Goal: Task Accomplishment & Management: Complete application form

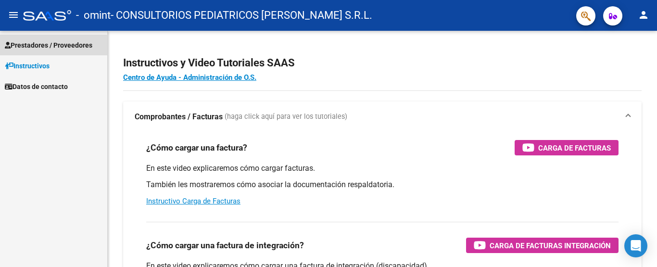
click at [40, 50] on span "Prestadores / Proveedores" at bounding box center [49, 45] width 88 height 11
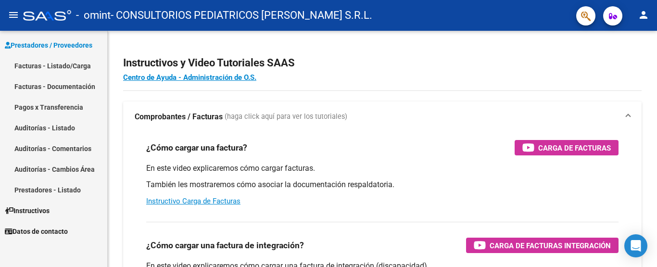
click at [46, 61] on link "Facturas - Listado/Carga" at bounding box center [53, 65] width 107 height 21
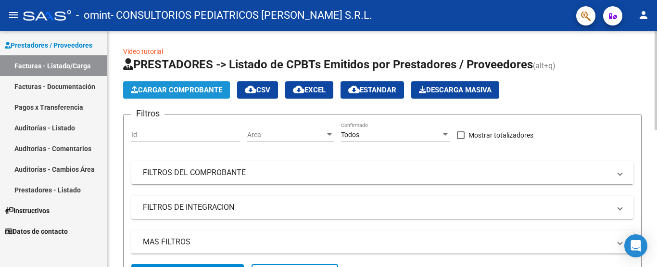
click at [183, 85] on button "Cargar Comprobante" at bounding box center [176, 89] width 107 height 17
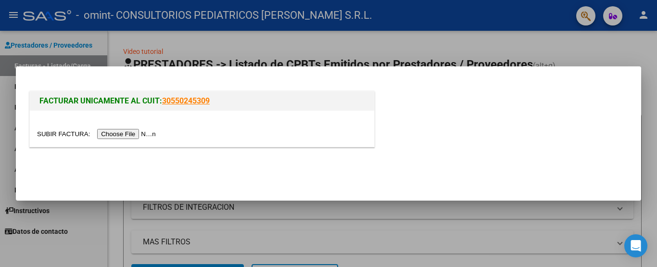
click at [134, 133] on input "file" at bounding box center [98, 134] width 122 height 10
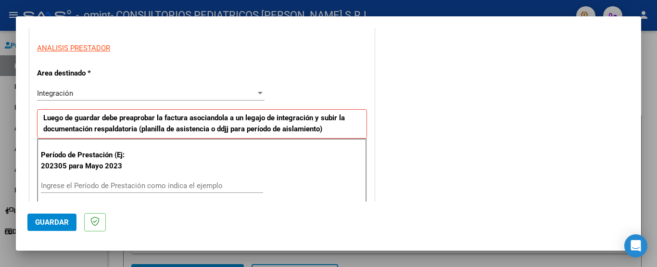
scroll to position [192, 0]
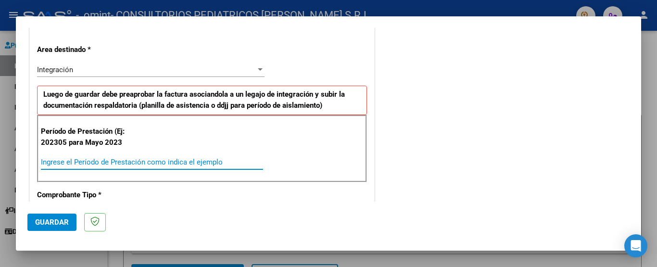
click at [155, 161] on input "Ingrese el Período de Prestación como indica el ejemplo" at bounding box center [152, 162] width 222 height 9
type input "202507"
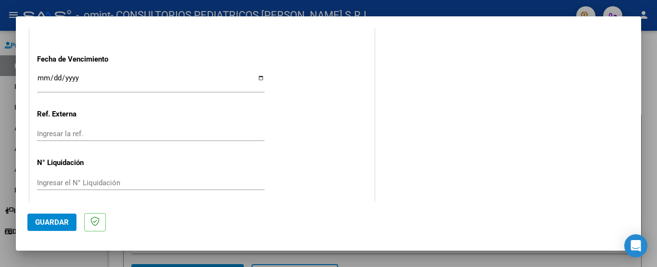
scroll to position [655, 0]
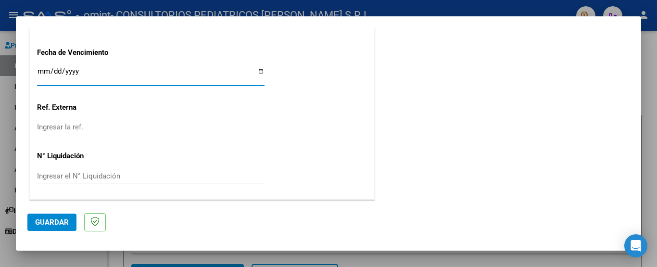
click at [40, 73] on input "Ingresar la fecha" at bounding box center [151, 74] width 228 height 15
type input "[DATE]"
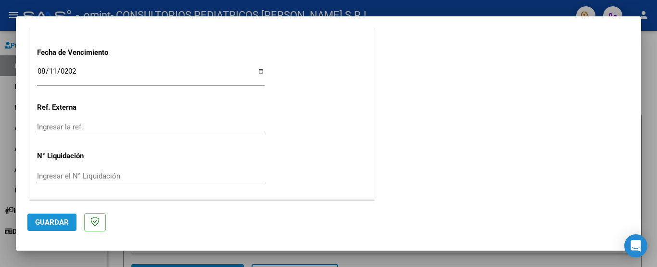
click at [59, 218] on span "Guardar" at bounding box center [52, 222] width 34 height 9
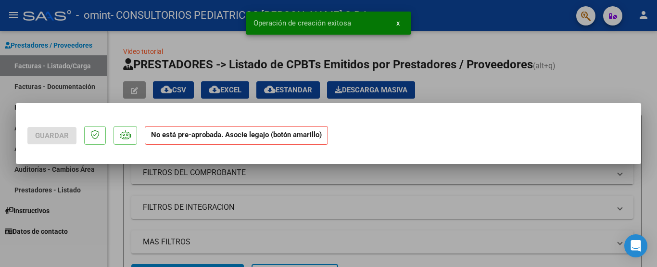
scroll to position [0, 0]
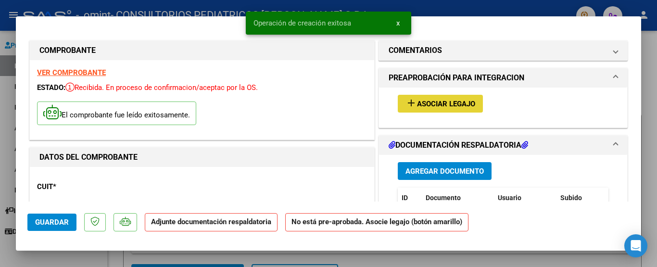
click at [425, 103] on span "Asociar Legajo" at bounding box center [446, 104] width 58 height 9
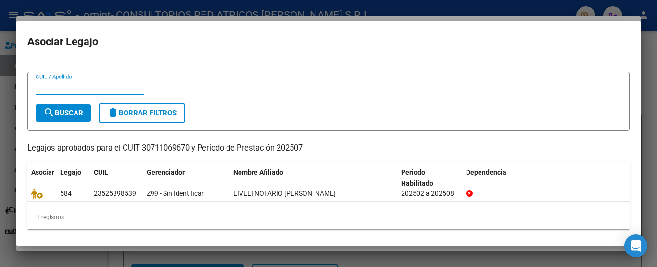
scroll to position [16, 0]
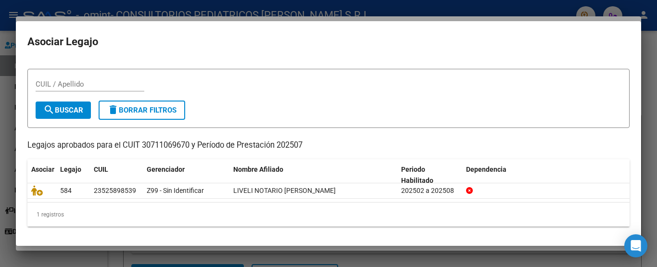
click at [68, 260] on div at bounding box center [328, 133] width 657 height 267
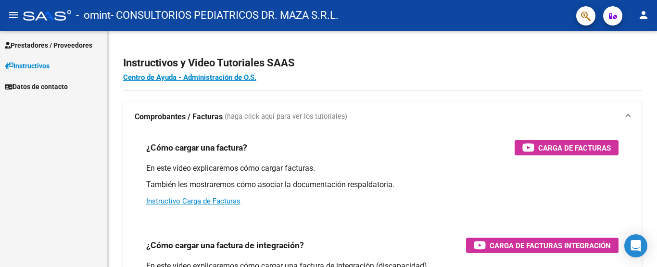
click at [47, 44] on span "Prestadores / Proveedores" at bounding box center [49, 45] width 88 height 11
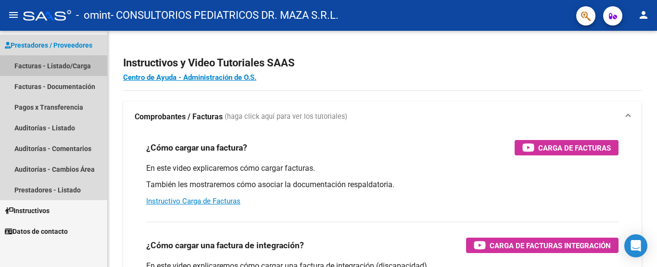
click at [50, 60] on link "Facturas - Listado/Carga" at bounding box center [53, 65] width 107 height 21
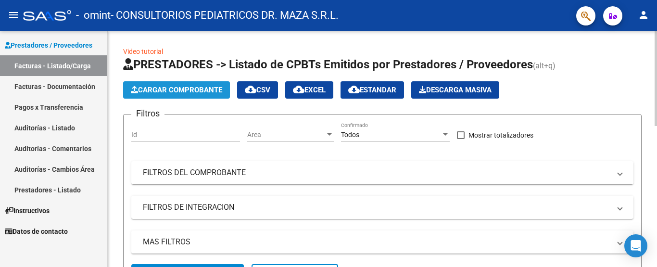
click at [190, 95] on button "Cargar Comprobante" at bounding box center [176, 89] width 107 height 17
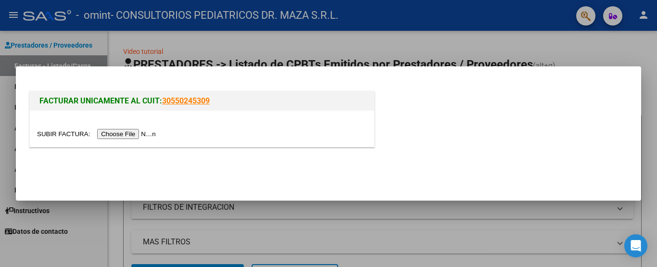
click at [155, 138] on input "file" at bounding box center [98, 134] width 122 height 10
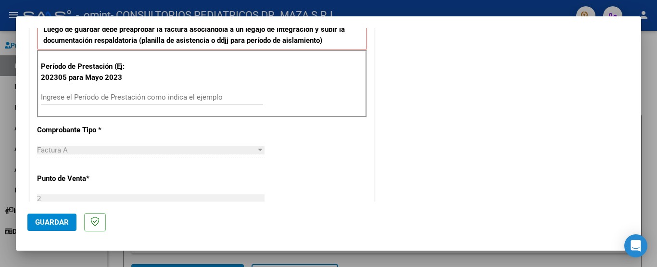
scroll to position [289, 0]
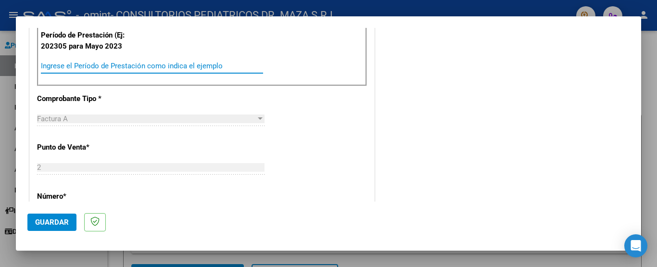
click at [82, 67] on input "Ingrese el Período de Prestación como indica el ejemplo" at bounding box center [152, 66] width 222 height 9
click at [83, 66] on input "Ingrese el Período de Prestación como indica el ejemplo" at bounding box center [152, 66] width 222 height 9
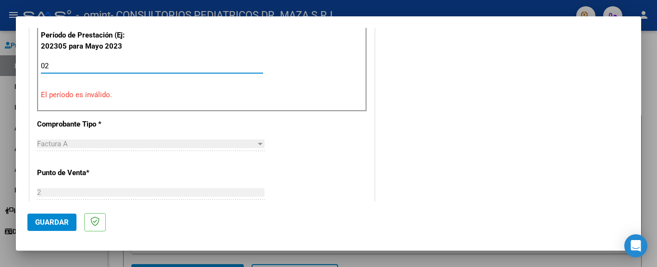
type input "0"
type input "2"
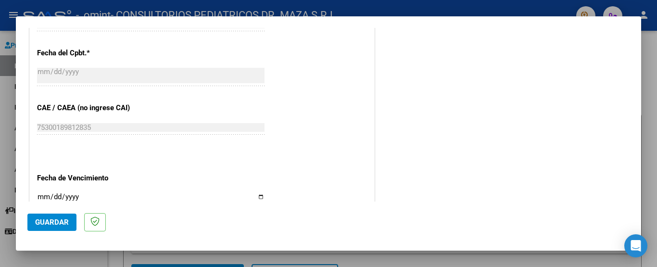
scroll to position [626, 0]
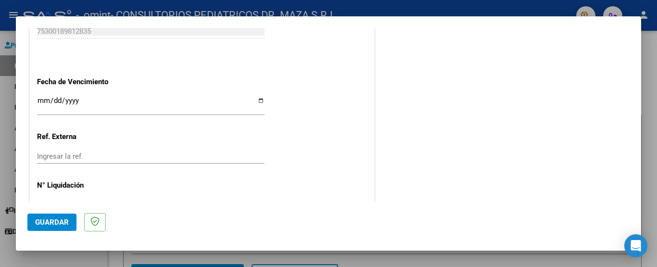
type input "202507"
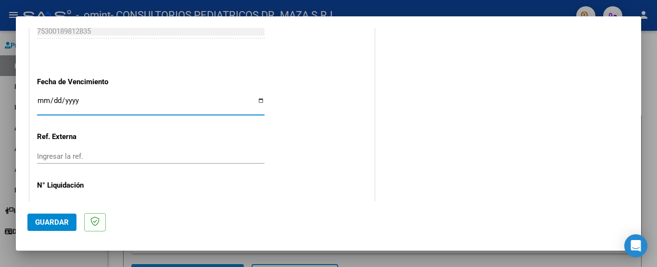
click at [44, 101] on input "Ingresar la fecha" at bounding box center [151, 104] width 228 height 15
type input "[DATE]"
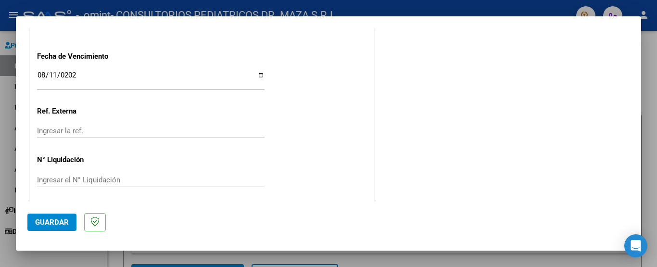
scroll to position [655, 0]
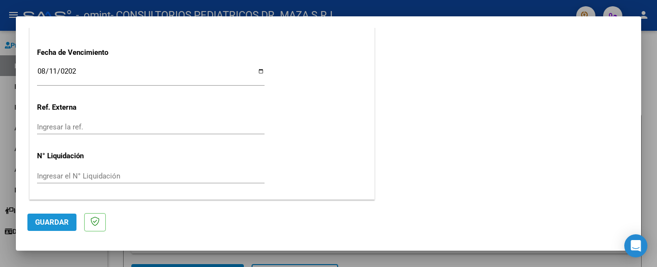
click at [69, 223] on button "Guardar" at bounding box center [51, 222] width 49 height 17
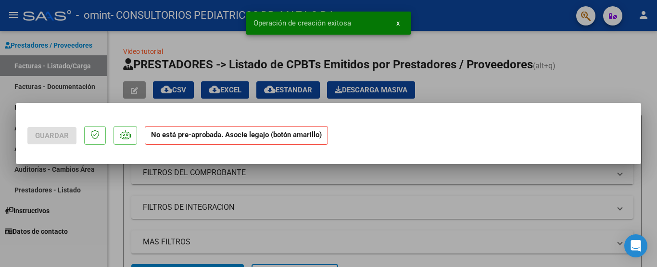
scroll to position [0, 0]
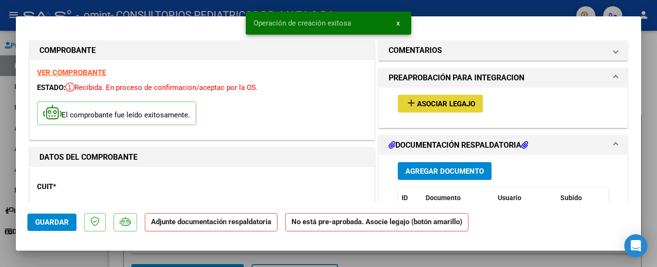
click at [429, 103] on span "Asociar Legajo" at bounding box center [446, 104] width 58 height 9
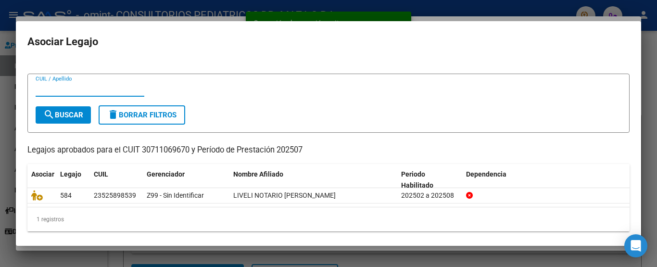
scroll to position [16, 0]
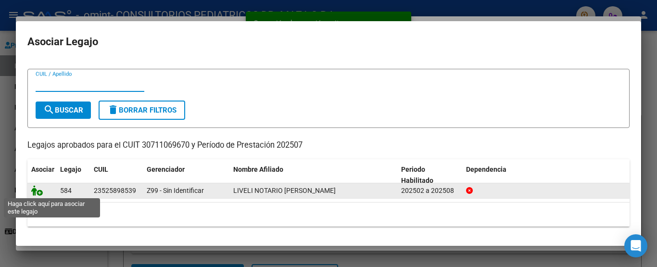
click at [37, 190] on icon at bounding box center [37, 190] width 12 height 11
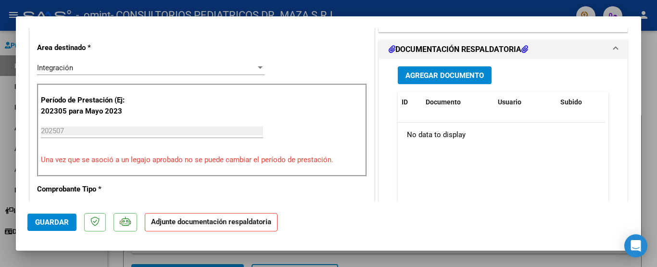
scroll to position [241, 0]
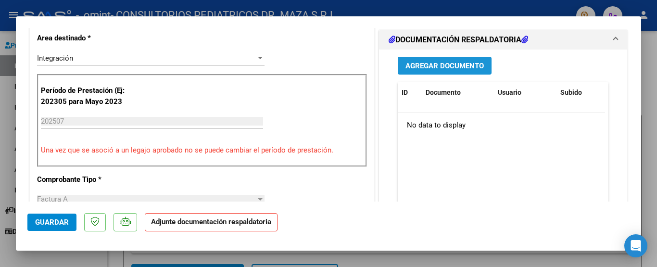
click at [411, 74] on button "Agregar Documento" at bounding box center [445, 66] width 94 height 18
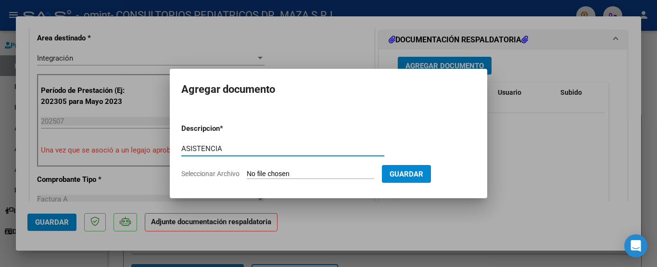
type input "ASISTENCIA"
click at [298, 173] on input "Seleccionar Archivo" at bounding box center [311, 174] width 128 height 9
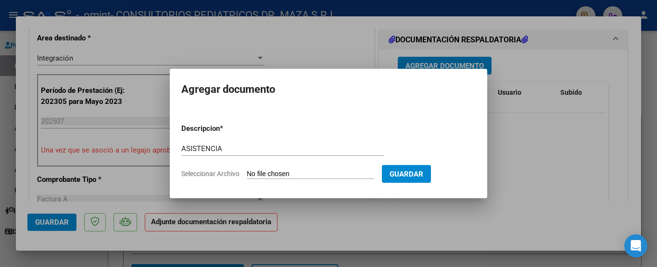
type input "C:\fakepath\Liveli N. Maximo ASISTENCIA JULIO 2025.pdf"
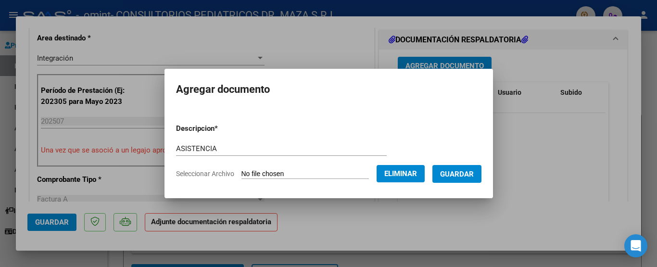
click at [463, 171] on span "Guardar" at bounding box center [457, 174] width 34 height 9
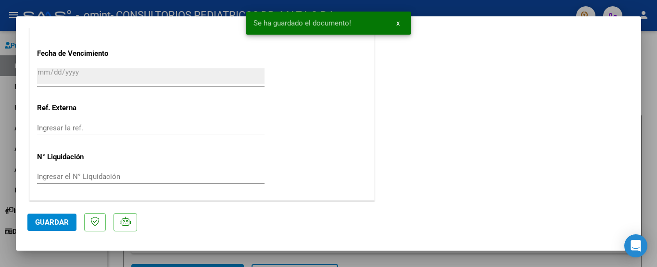
scroll to position [688, 0]
click at [70, 218] on button "Guardar" at bounding box center [51, 222] width 49 height 17
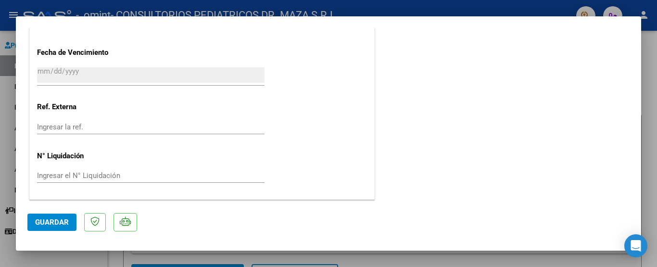
click at [70, 220] on button "Guardar" at bounding box center [51, 222] width 49 height 17
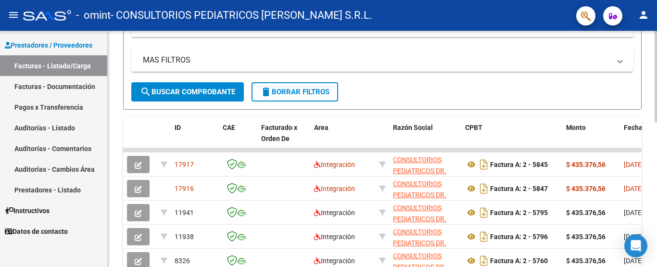
scroll to position [192, 0]
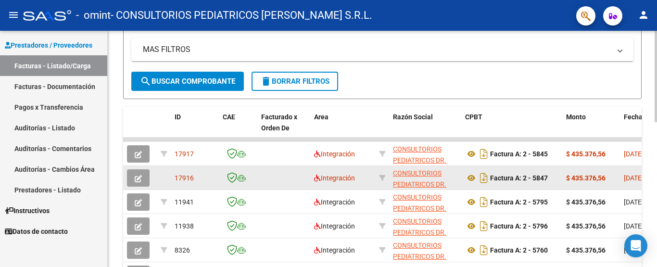
click at [149, 178] on button "button" at bounding box center [138, 177] width 23 height 17
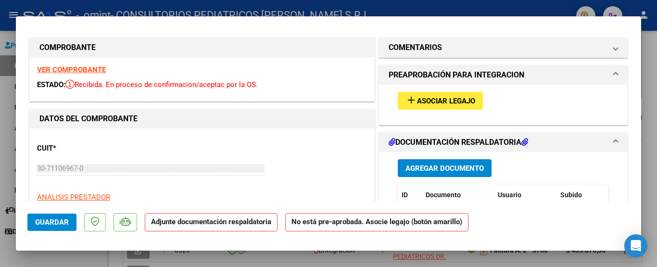
scroll to position [0, 0]
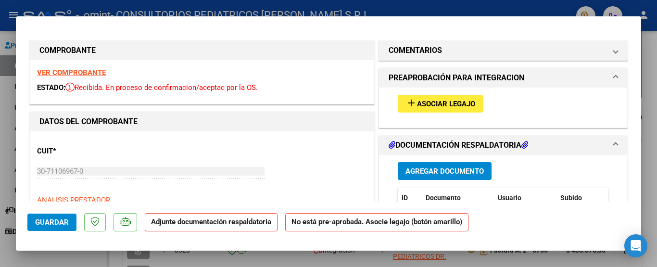
click at [6, 154] on div at bounding box center [328, 133] width 657 height 267
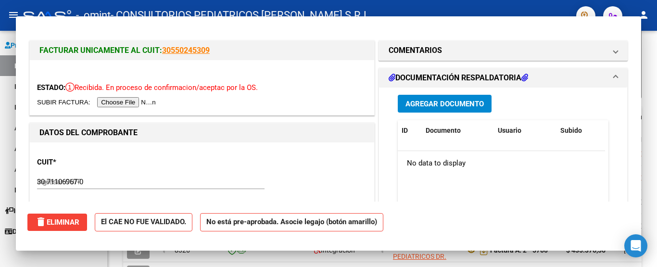
type input "$ 0,00"
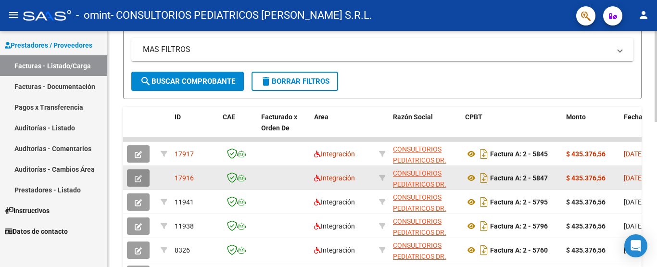
click at [147, 172] on button "button" at bounding box center [138, 177] width 23 height 17
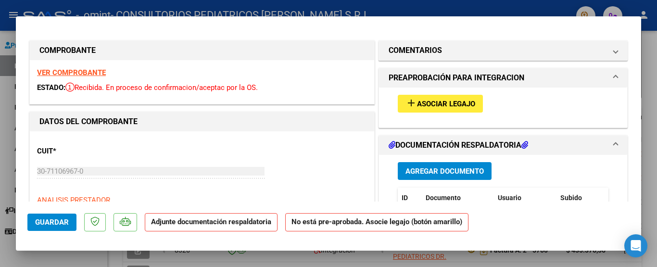
click at [442, 177] on button "Agregar Documento" at bounding box center [445, 171] width 94 height 18
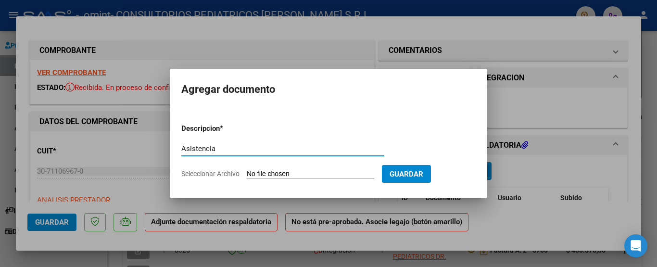
type input "Asistencia"
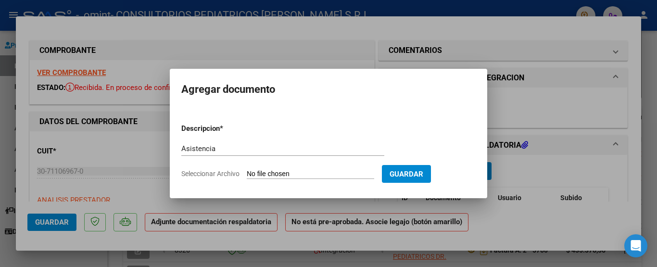
click at [323, 172] on input "Seleccionar Archivo" at bounding box center [311, 174] width 128 height 9
type input "C:\fakepath\Miranda Lucero ASISTENCIA JULIO 2025.pdf"
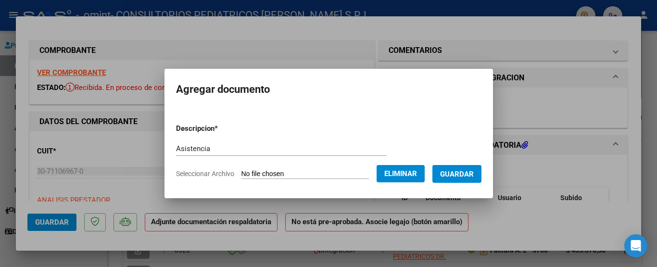
click at [457, 180] on button "Guardar" at bounding box center [457, 174] width 49 height 18
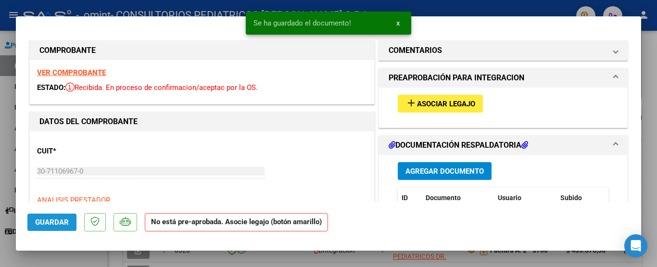
click at [60, 219] on span "Guardar" at bounding box center [52, 222] width 34 height 9
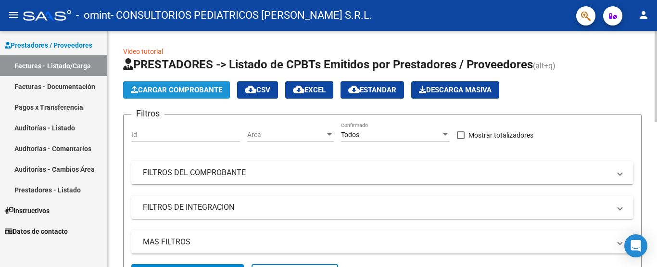
click at [190, 89] on span "Cargar Comprobante" at bounding box center [176, 90] width 91 height 9
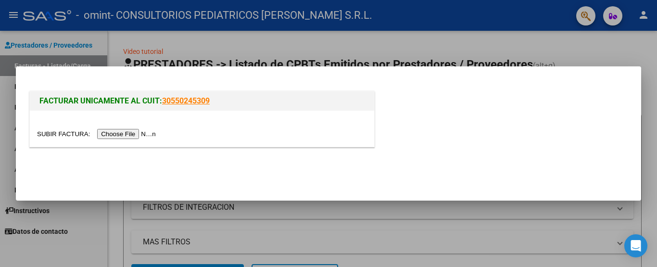
click at [113, 136] on input "file" at bounding box center [98, 134] width 122 height 10
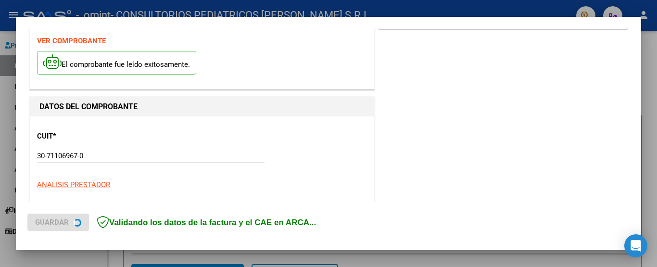
scroll to position [241, 0]
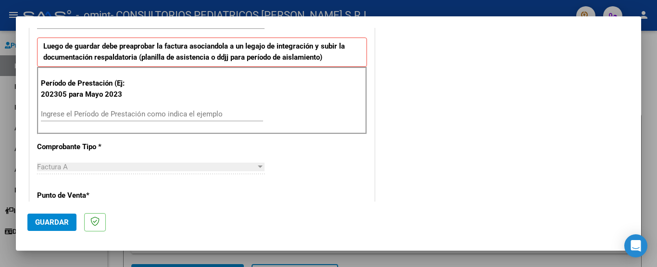
click at [105, 114] on input "Ingrese el Período de Prestación como indica el ejemplo" at bounding box center [152, 114] width 222 height 9
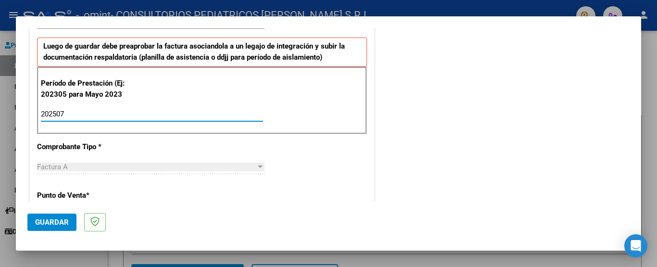
type input "202507"
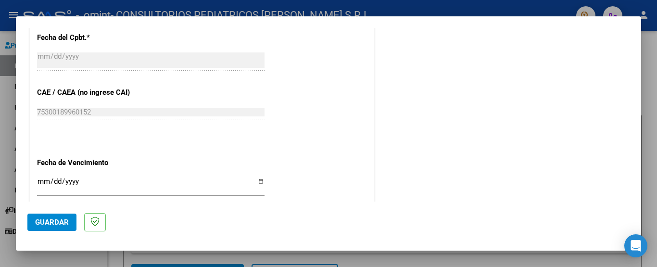
scroll to position [577, 0]
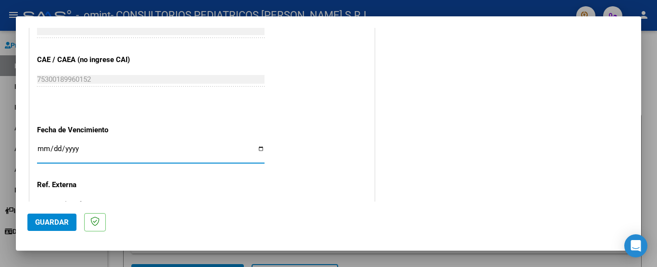
click at [38, 149] on input "Ingresar la fecha" at bounding box center [151, 152] width 228 height 15
type input "[DATE]"
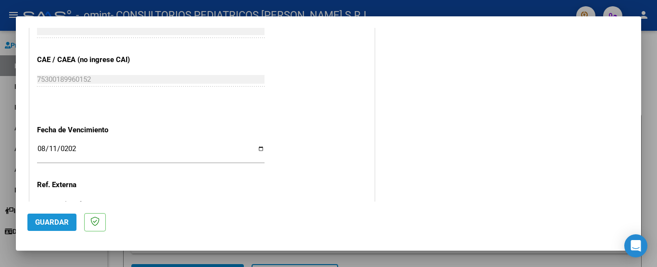
click at [40, 228] on button "Guardar" at bounding box center [51, 222] width 49 height 17
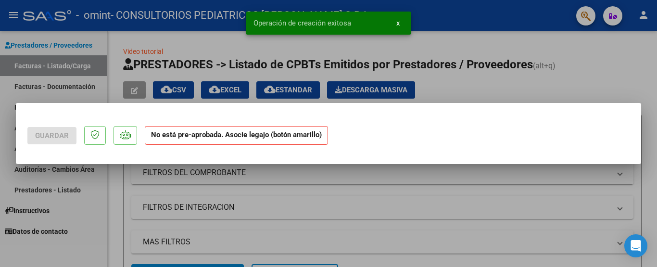
scroll to position [0, 0]
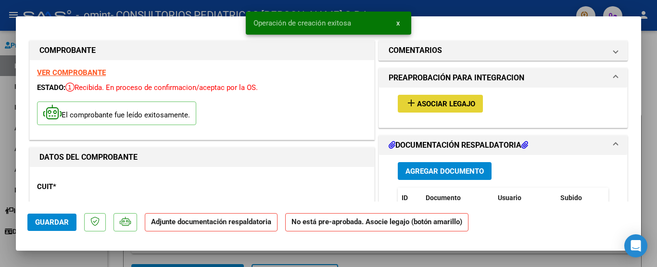
click at [423, 108] on span "Asociar Legajo" at bounding box center [446, 104] width 58 height 9
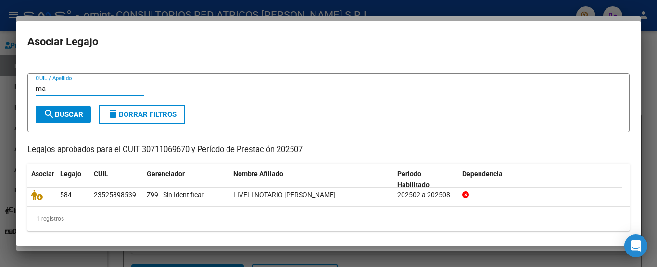
scroll to position [16, 0]
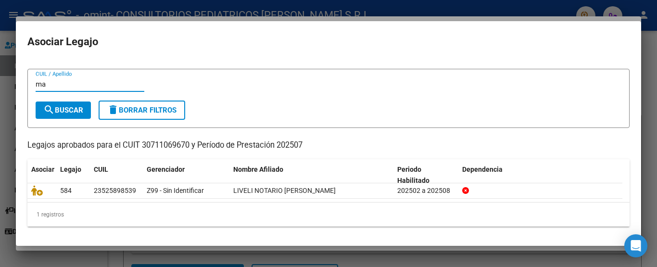
type input "ma"
click at [544, 90] on div "ma CUIL / Apellido" at bounding box center [329, 89] width 586 height 24
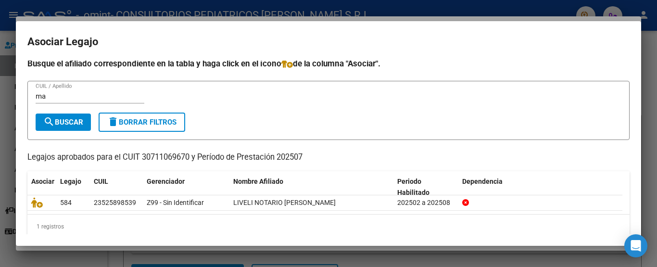
scroll to position [0, 0]
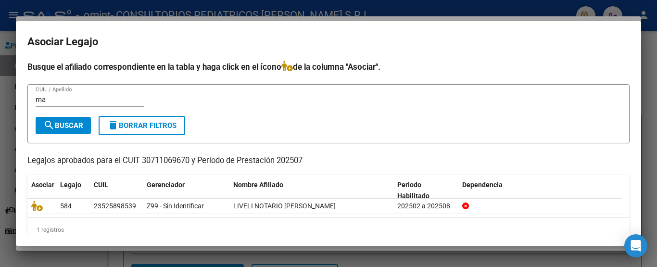
click at [652, 81] on div at bounding box center [328, 133] width 657 height 267
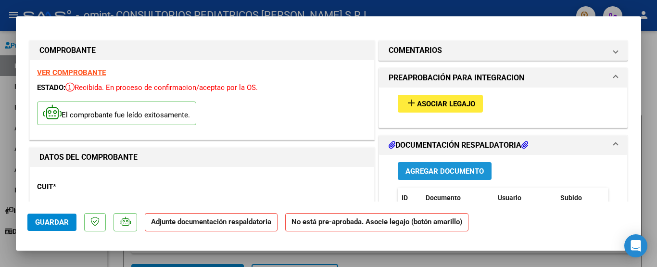
click at [438, 175] on span "Agregar Documento" at bounding box center [445, 171] width 78 height 9
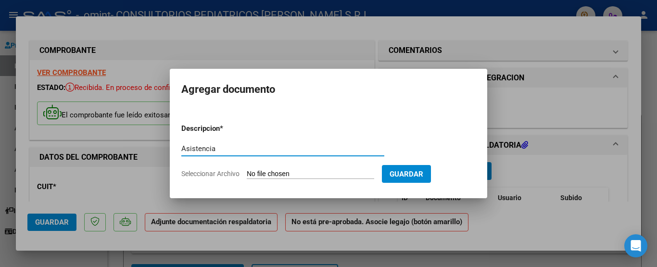
type input "Asistencia"
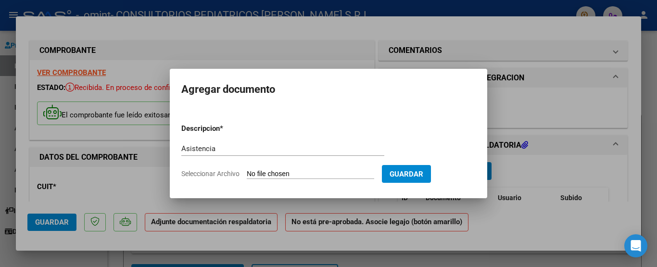
click at [298, 173] on input "Seleccionar Archivo" at bounding box center [311, 174] width 128 height 9
type input "C:\fakepath\Maffioli Selena ASISTENCIA JULIO 2025.pdf"
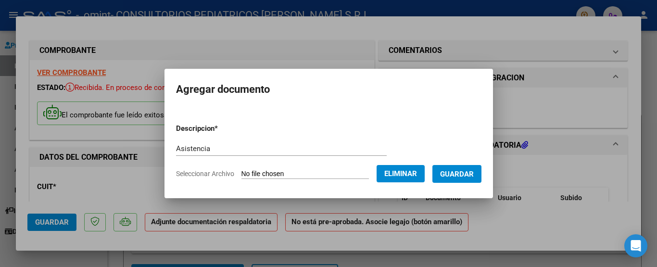
click at [472, 177] on span "Guardar" at bounding box center [457, 174] width 34 height 9
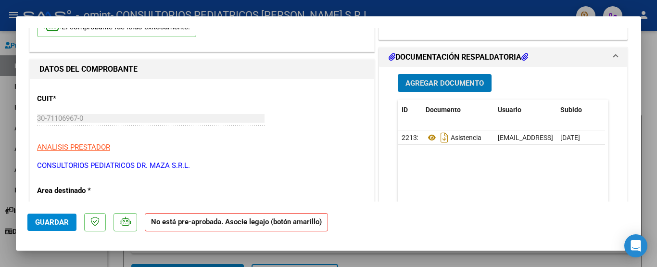
scroll to position [96, 0]
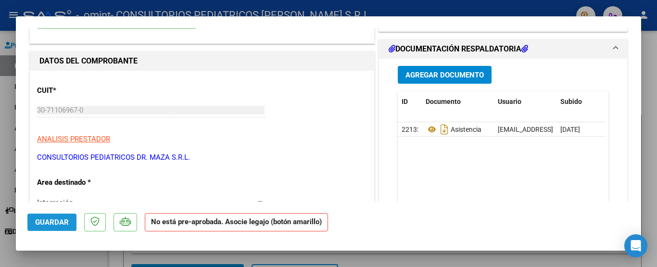
click at [57, 215] on button "Guardar" at bounding box center [51, 222] width 49 height 17
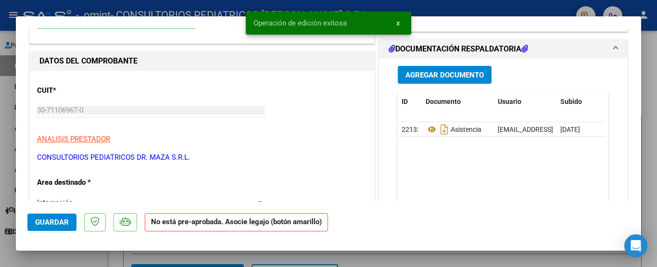
click at [8, 116] on div at bounding box center [328, 133] width 657 height 267
type input "$ 0,00"
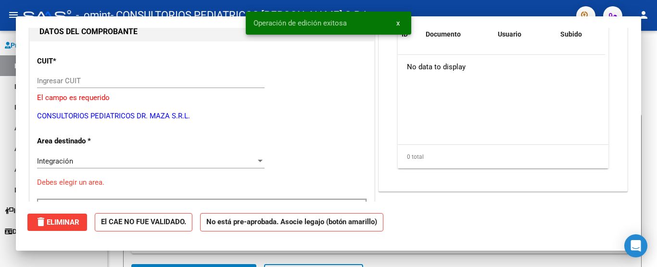
scroll to position [102, 0]
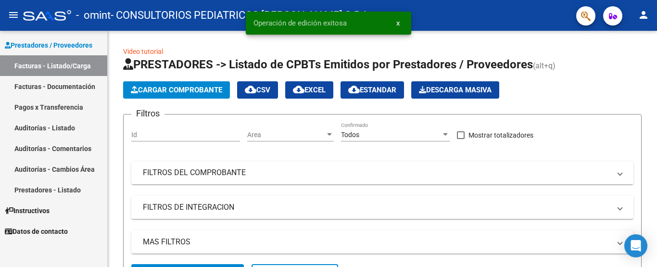
click at [54, 60] on link "Facturas - Listado/Carga" at bounding box center [53, 65] width 107 height 21
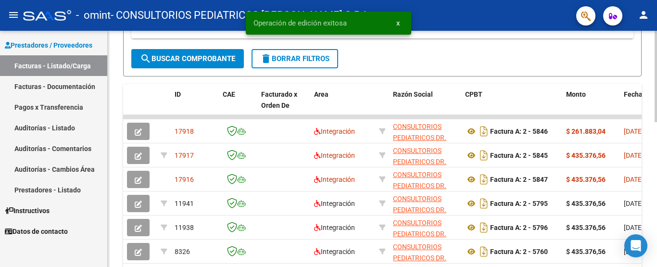
scroll to position [241, 0]
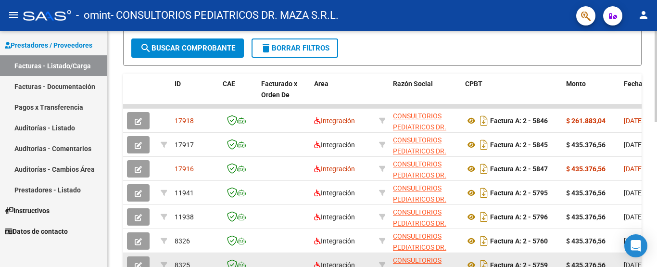
scroll to position [241, 0]
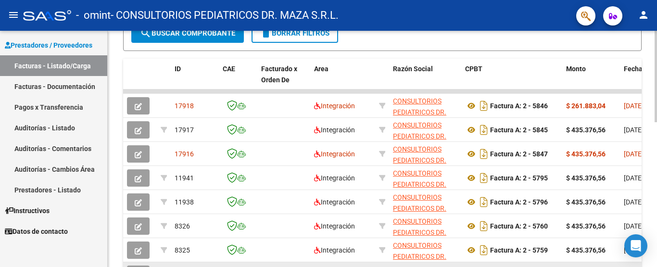
drag, startPoint x: 194, startPoint y: 264, endPoint x: 273, endPoint y: 266, distance: 78.9
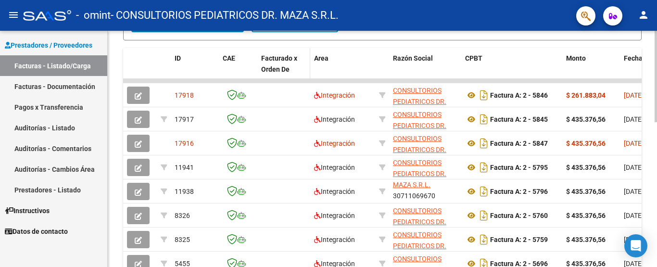
scroll to position [192, 0]
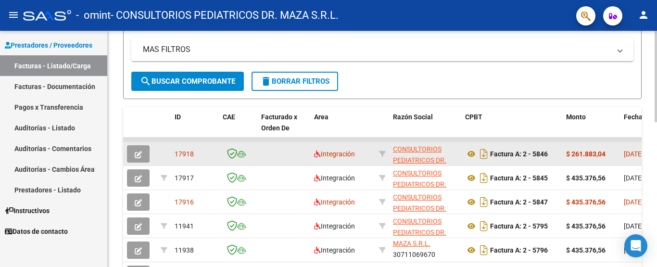
click at [314, 166] on datatable-body-cell "Integración" at bounding box center [342, 154] width 65 height 24
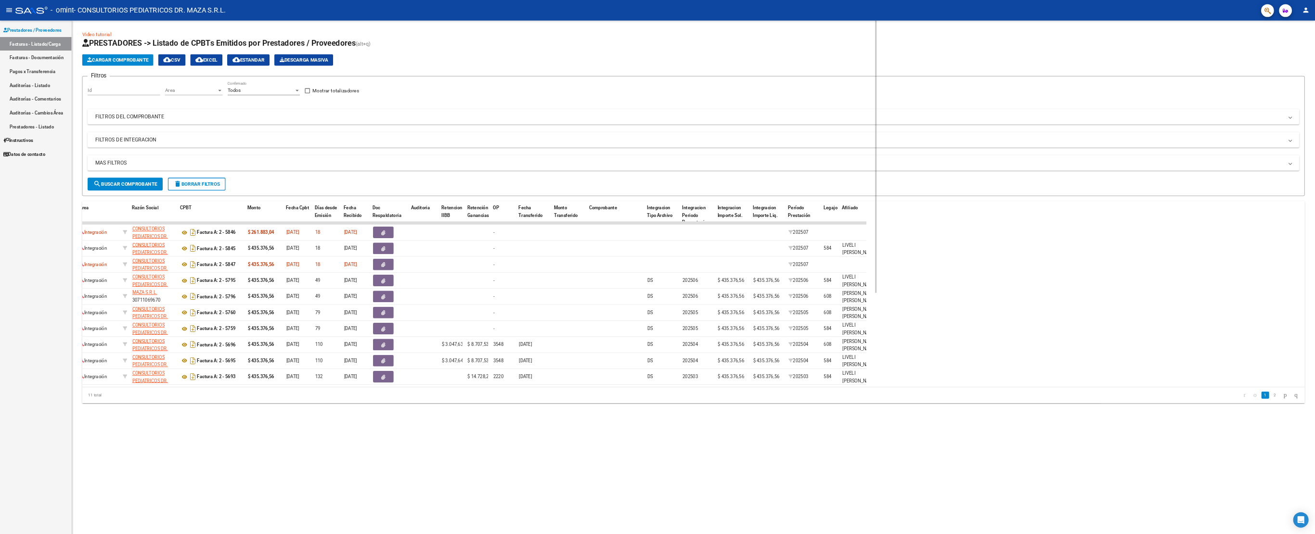
scroll to position [23, 0]
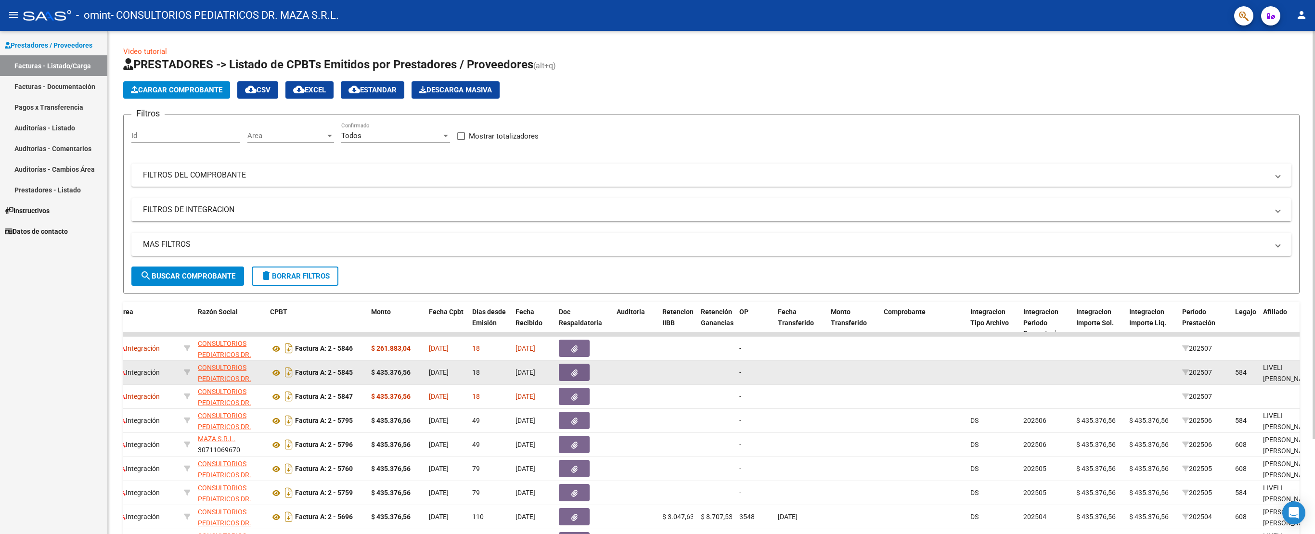
drag, startPoint x: 1110, startPoint y: 381, endPoint x: 993, endPoint y: 373, distance: 116.7
click at [657, 267] on div "17917 Integración CONSULTORIOS PEDIATRICOS DR. MAZA S.R.L. 30711069670 Factura …" at bounding box center [942, 373] width 2029 height 24
click at [657, 267] on datatable-body-cell at bounding box center [992, 373] width 53 height 24
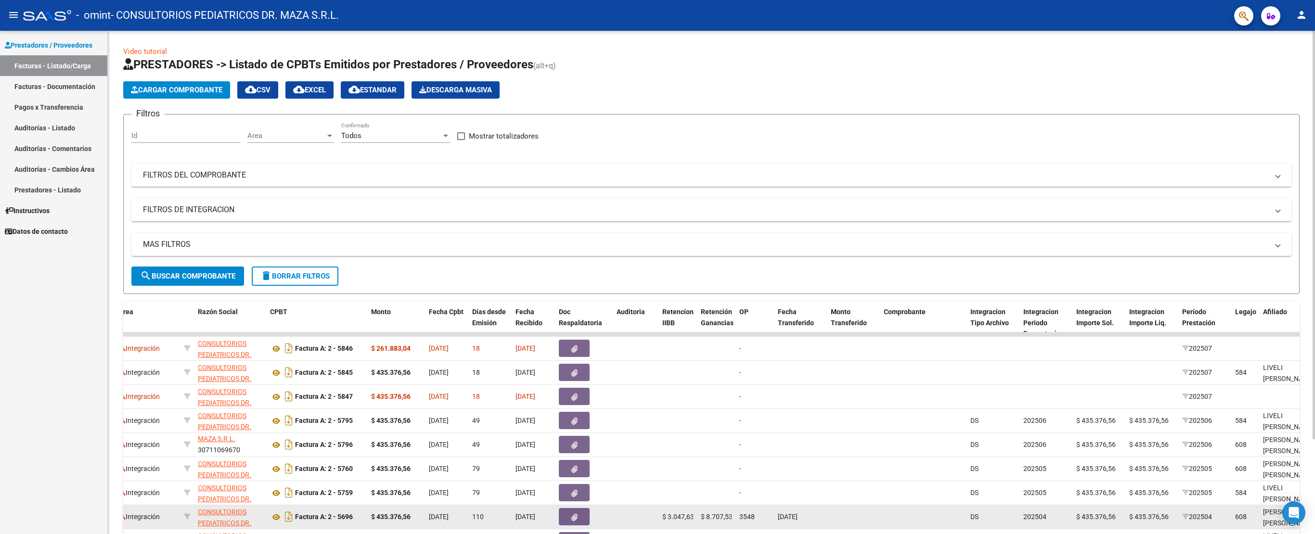
drag, startPoint x: 569, startPoint y: 531, endPoint x: 577, endPoint y: 527, distance: 8.6
click at [587, 267] on html "menu - omint - CONSULTORIOS PEDIATRICOS DR. MAZA S.R.L. person Prestadores / Pr…" at bounding box center [657, 267] width 1315 height 534
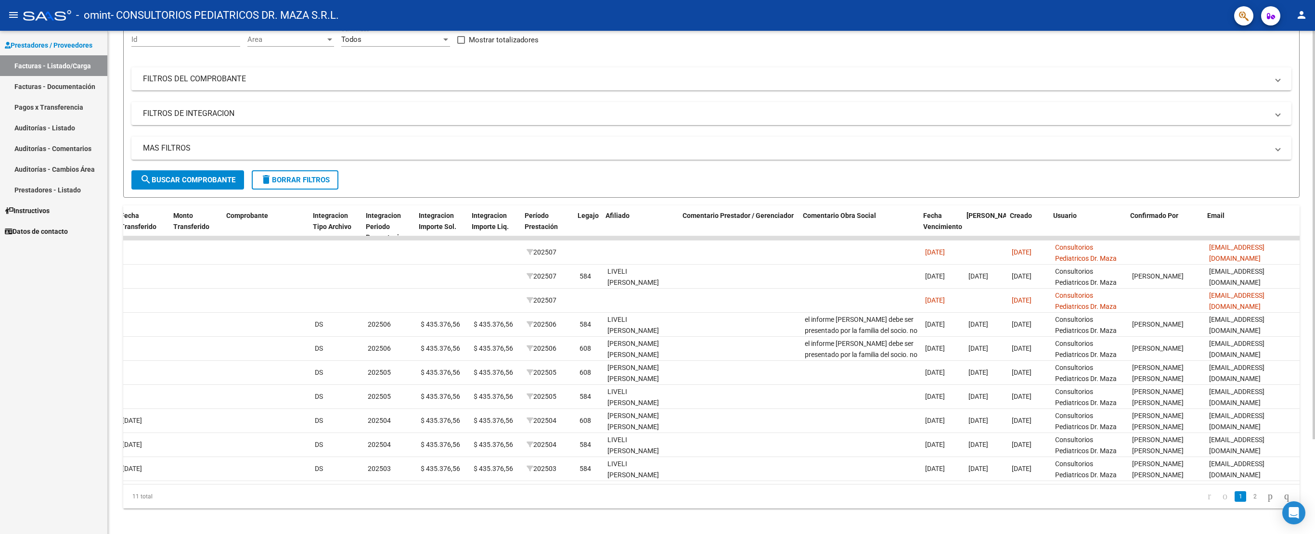
scroll to position [0, 853]
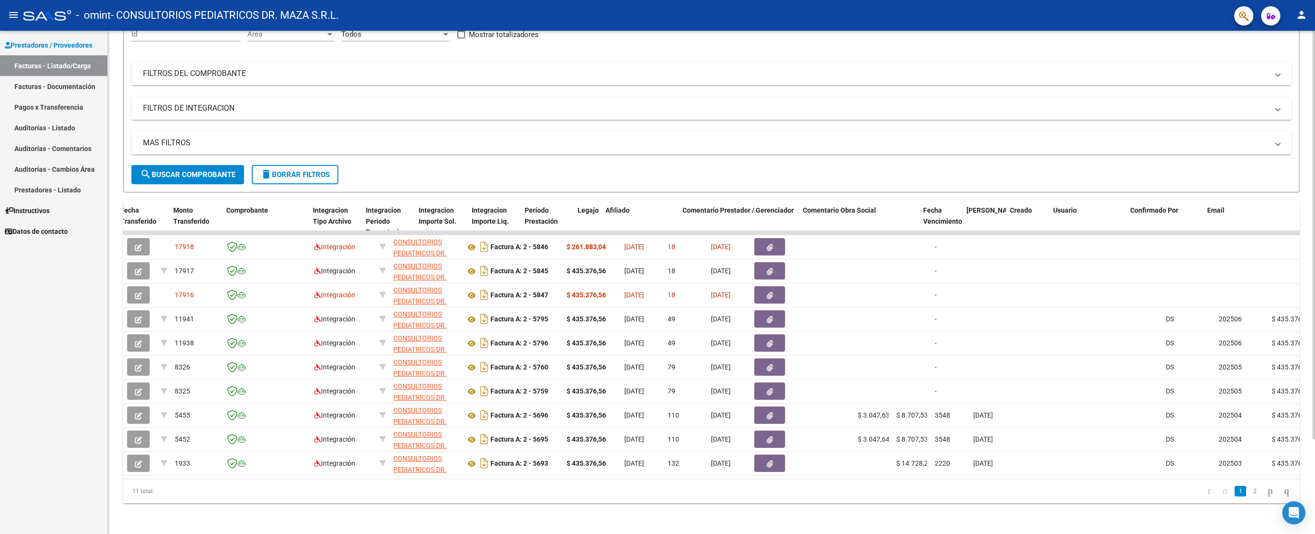
scroll to position [0, 853]
